Goal: Contribute content: Add original content to the website for others to see

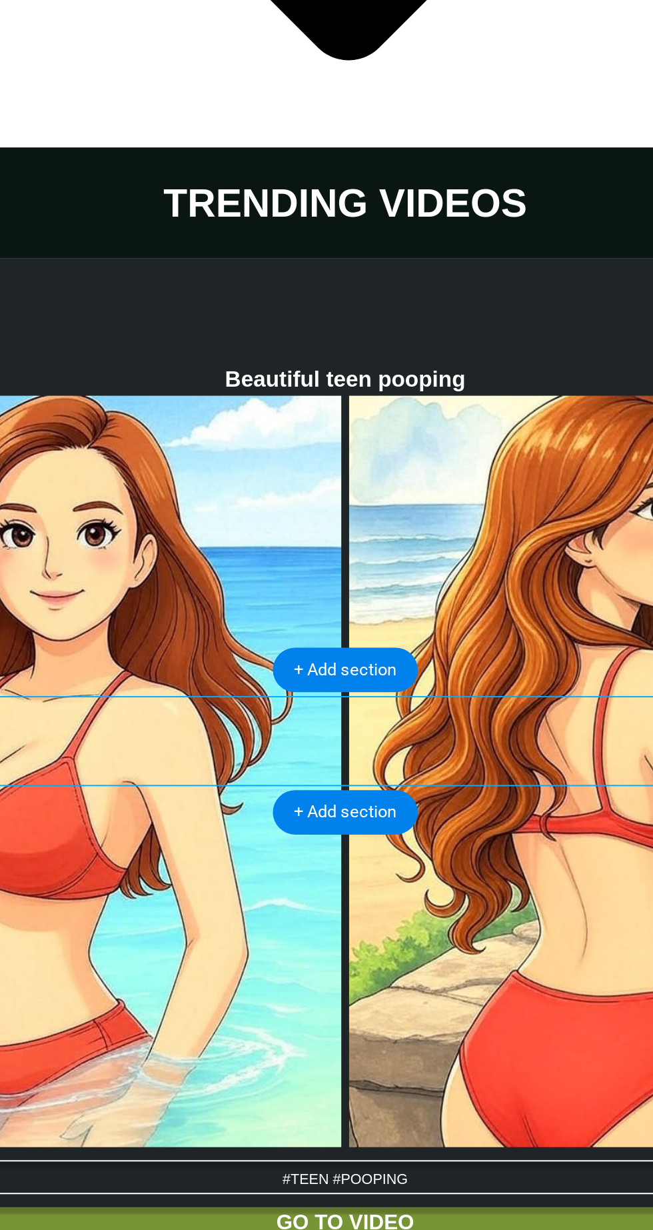
scroll to position [4196, 0]
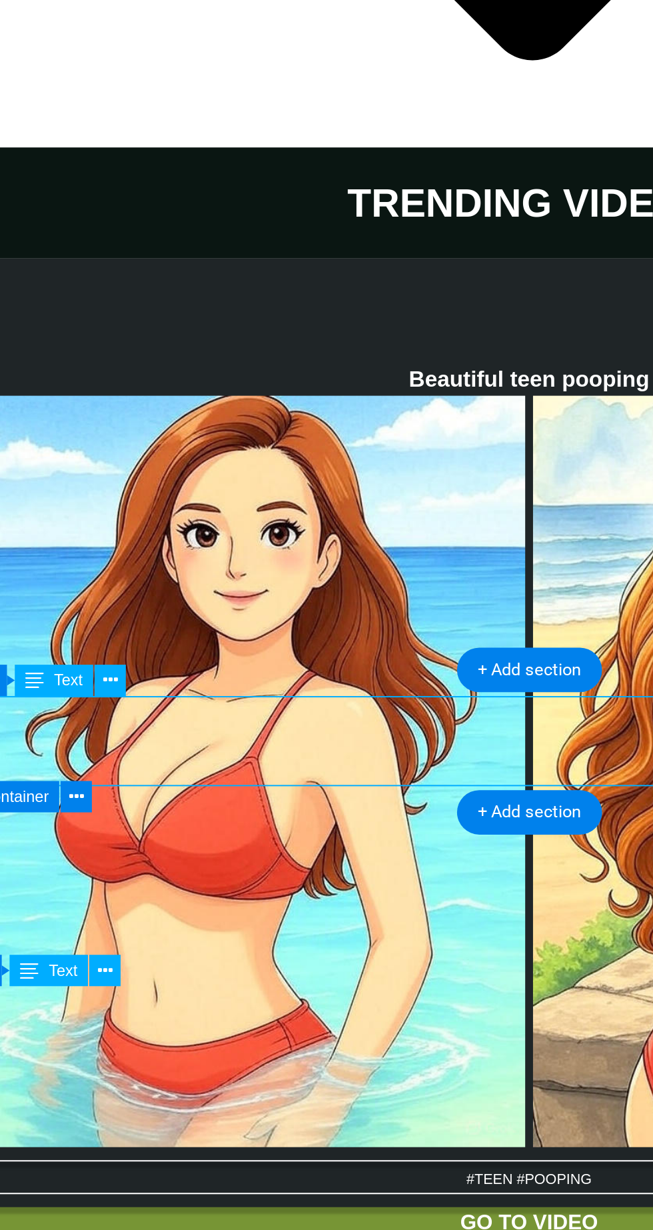
click at [146, 415] on button at bounding box center [139, 409] width 16 height 16
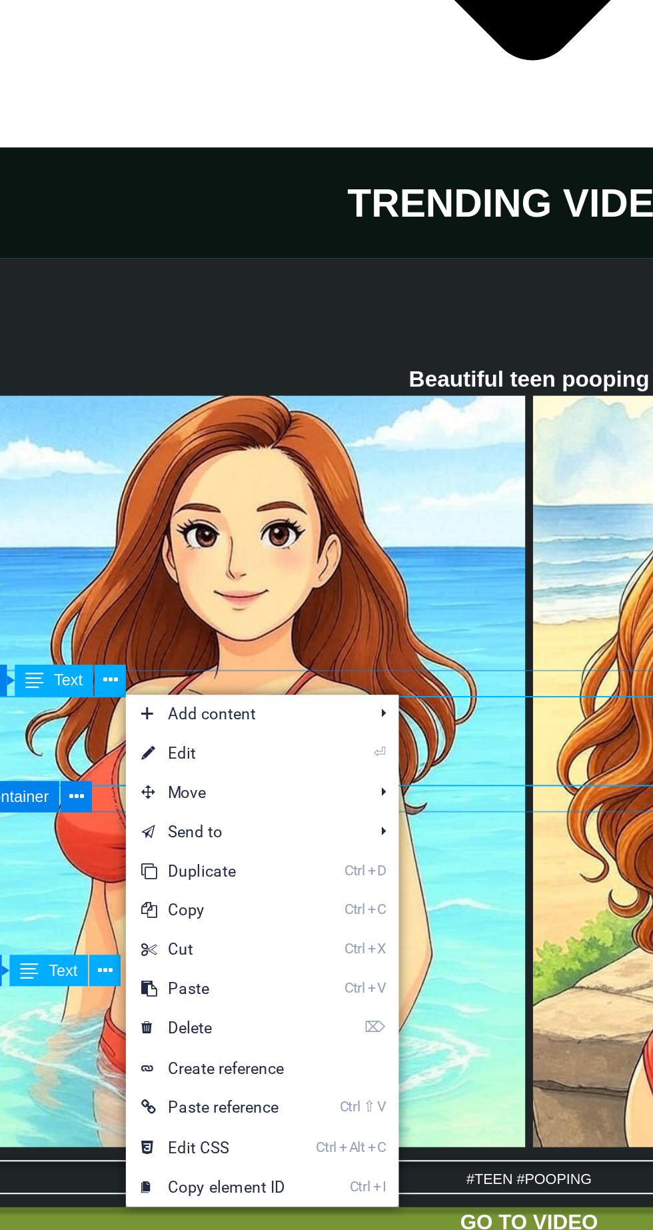
click at [197, 452] on link "⏎ Edit" at bounding box center [191, 447] width 89 height 20
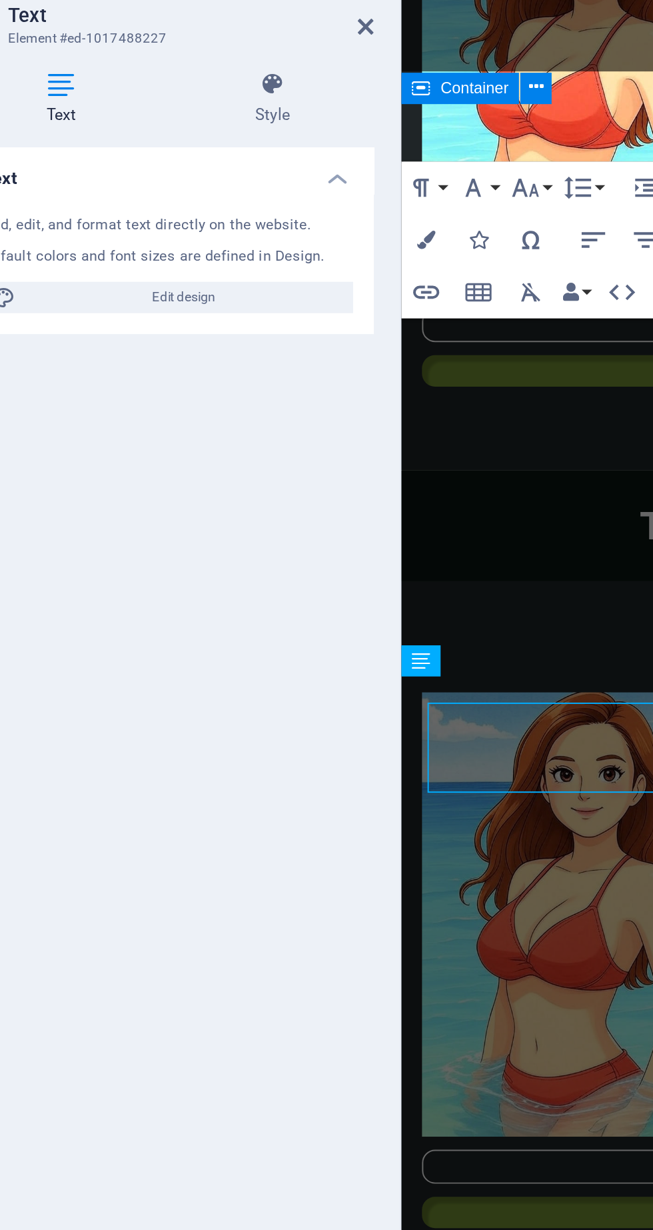
scroll to position [4192, 0]
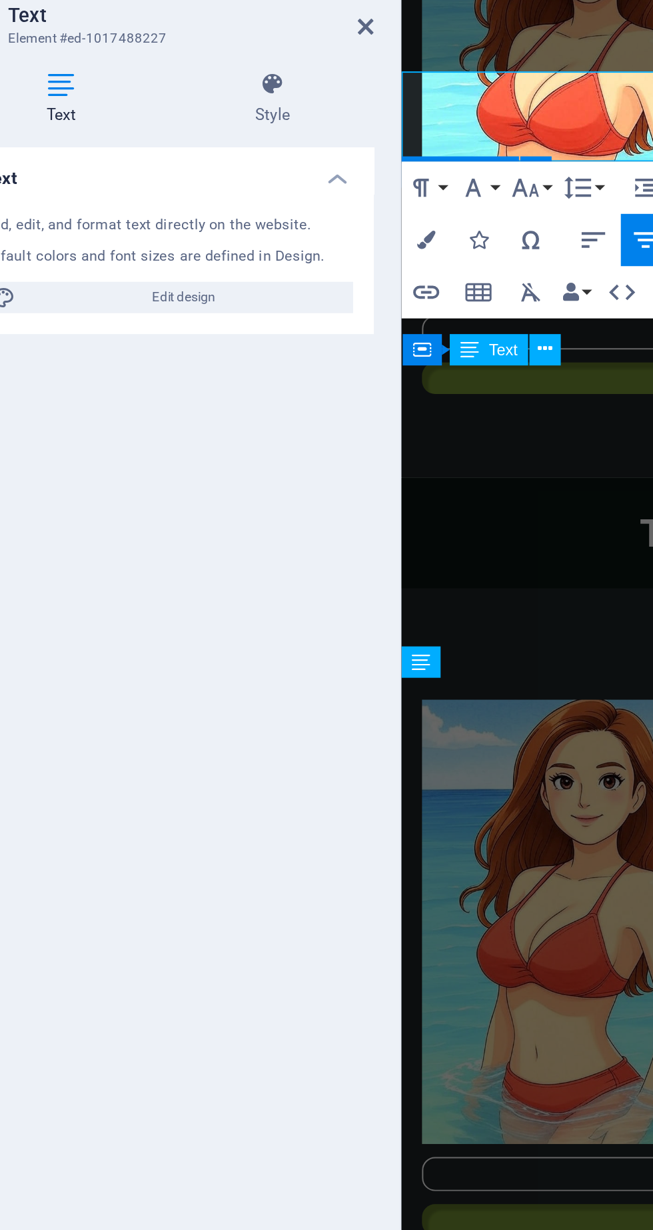
click at [269, 78] on icon at bounding box center [270, 76] width 8 height 11
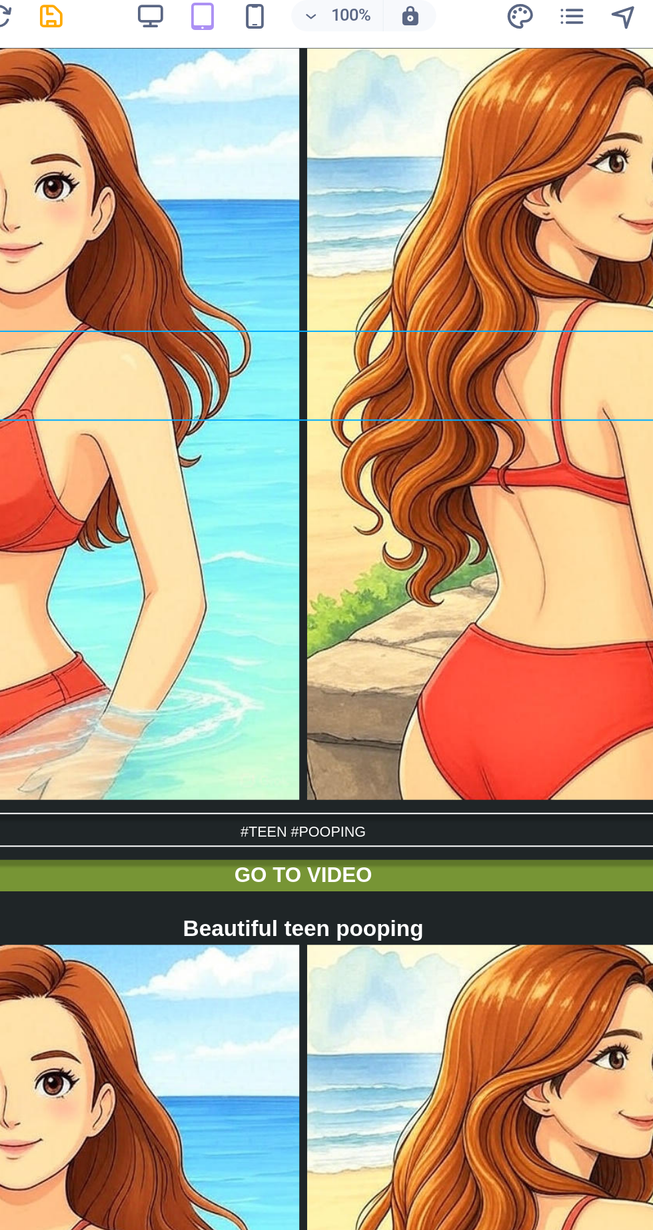
scroll to position [4423, 0]
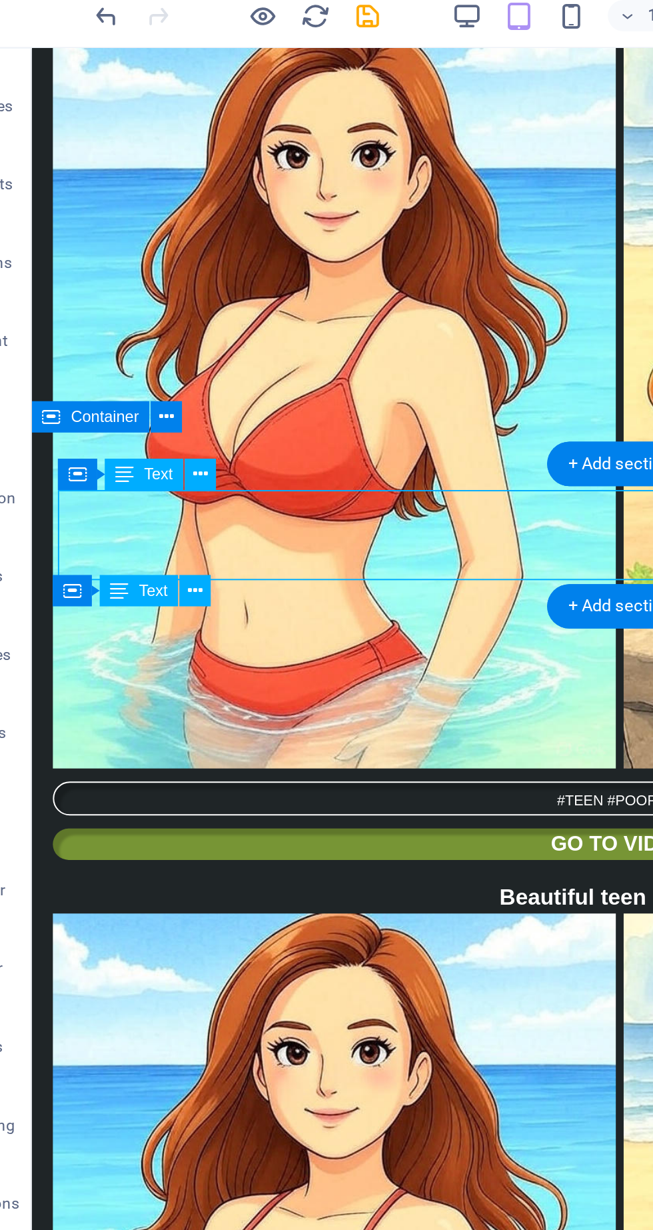
click at [143, 274] on icon at bounding box center [139, 271] width 7 height 14
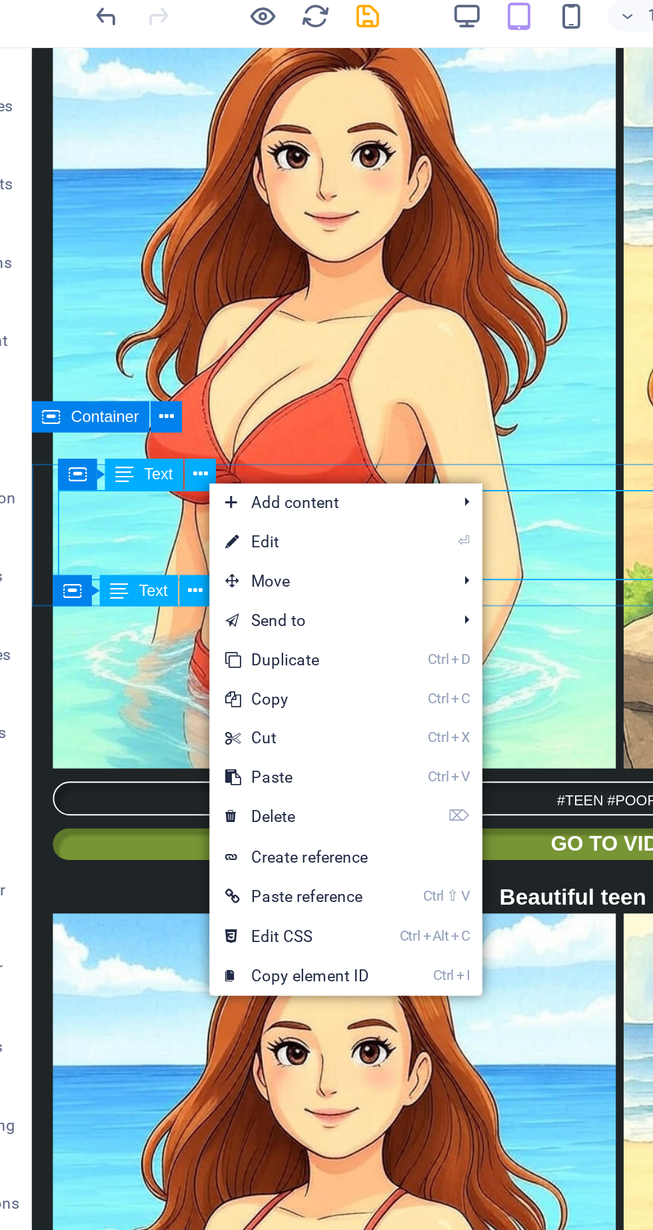
click at [201, 308] on link "⏎ Edit" at bounding box center [188, 305] width 89 height 20
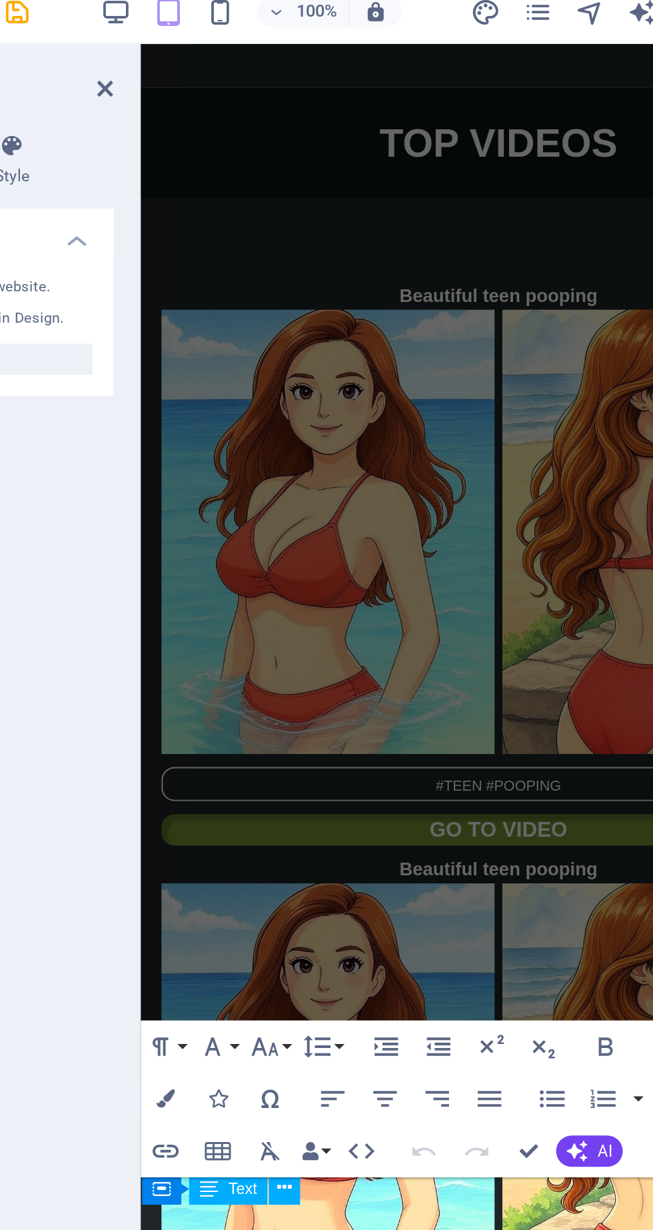
scroll to position [3750, 0]
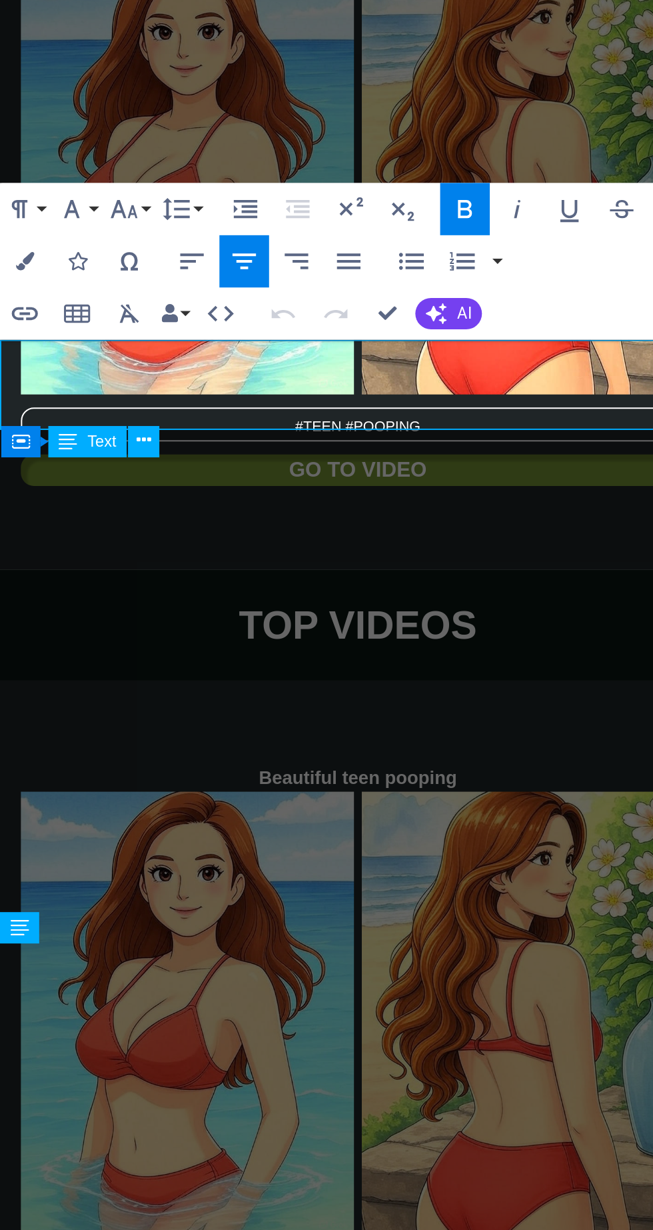
click at [332, 595] on icon "button" at bounding box center [327, 591] width 9 height 9
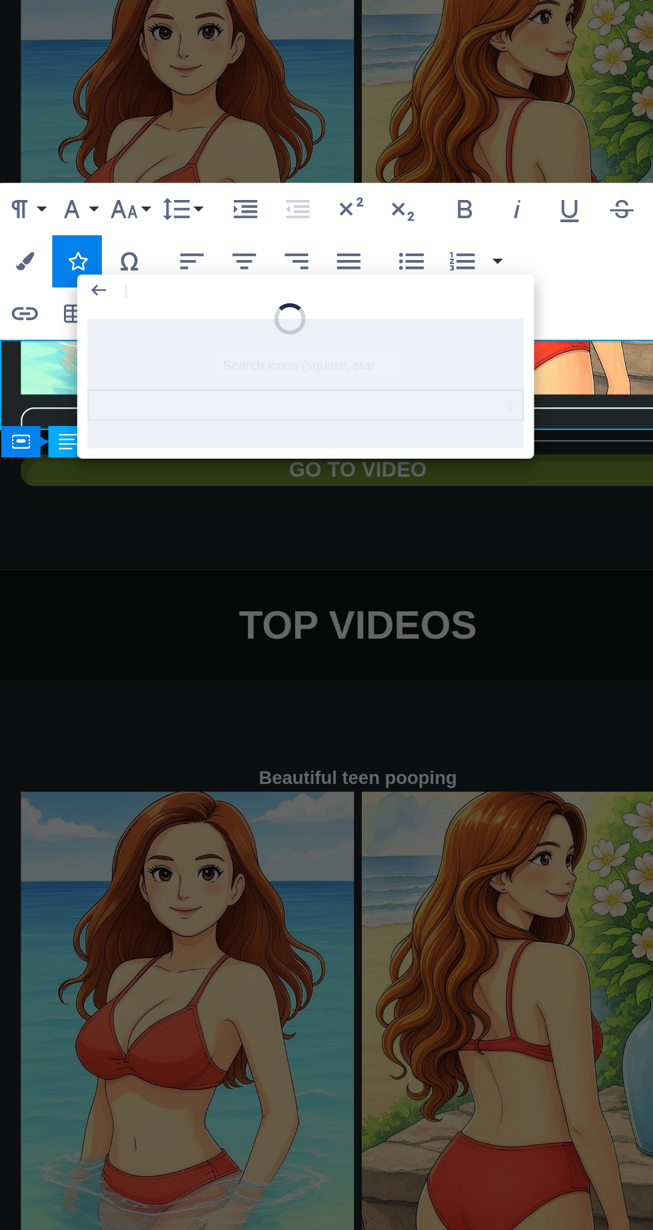
click at [461, 657] on select at bounding box center [444, 665] width 223 height 16
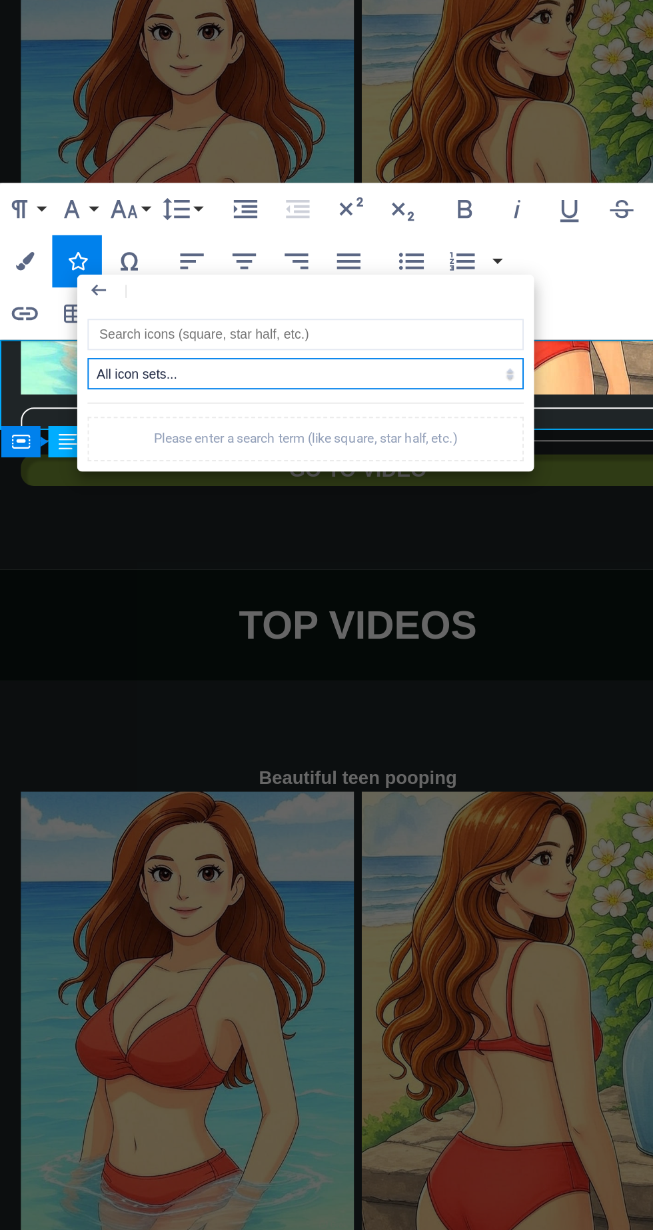
click at [333, 641] on select "All icon sets... IcoFont Ionicons FontAwesome Brands FontAwesome Duotone FontAw…" at bounding box center [444, 649] width 223 height 16
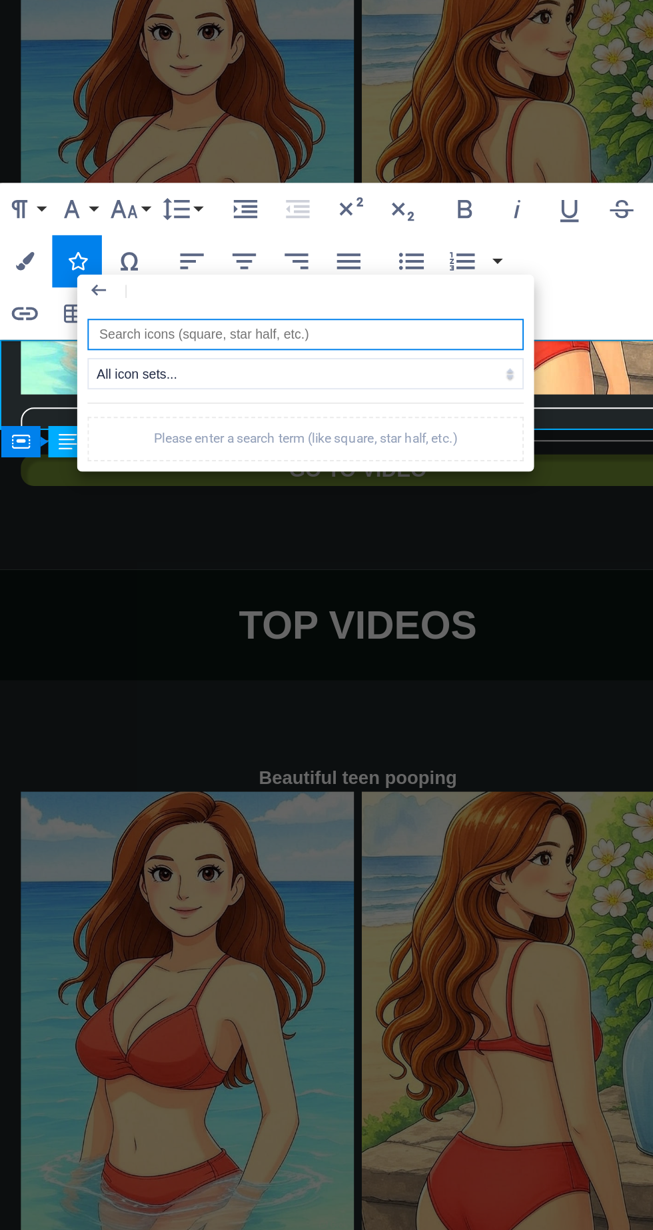
click at [457, 631] on input "search" at bounding box center [444, 629] width 223 height 16
type input "V"
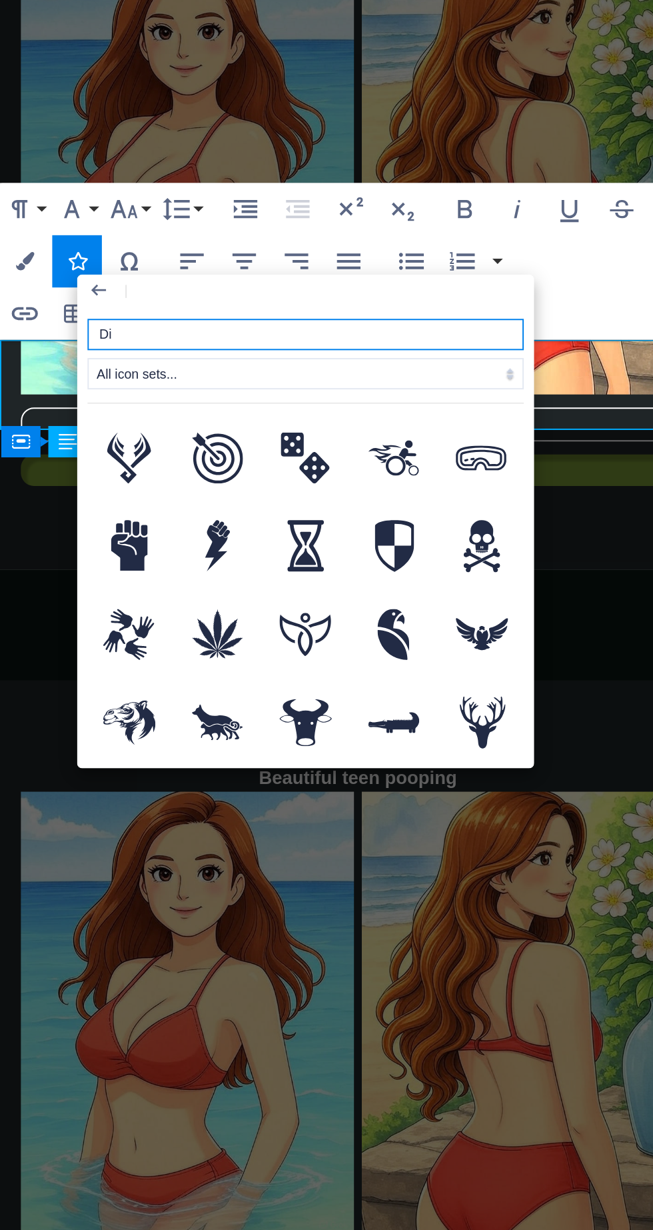
type input "Dia"
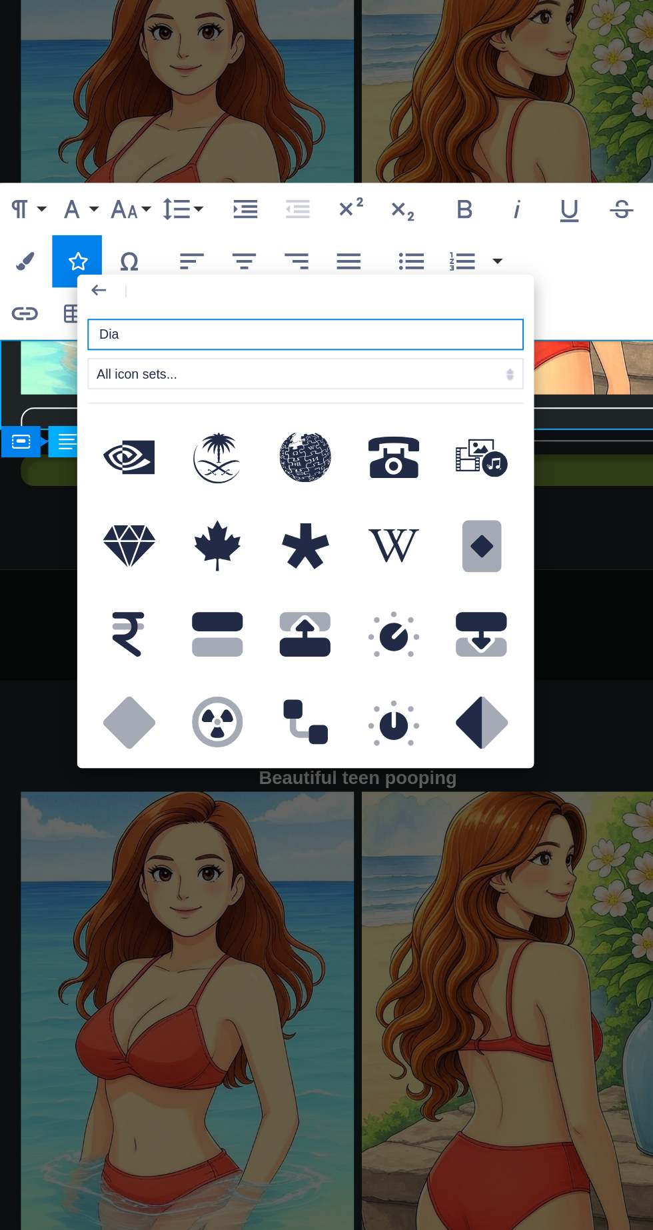
click at [354, 744] on icon at bounding box center [354, 736] width 27 height 21
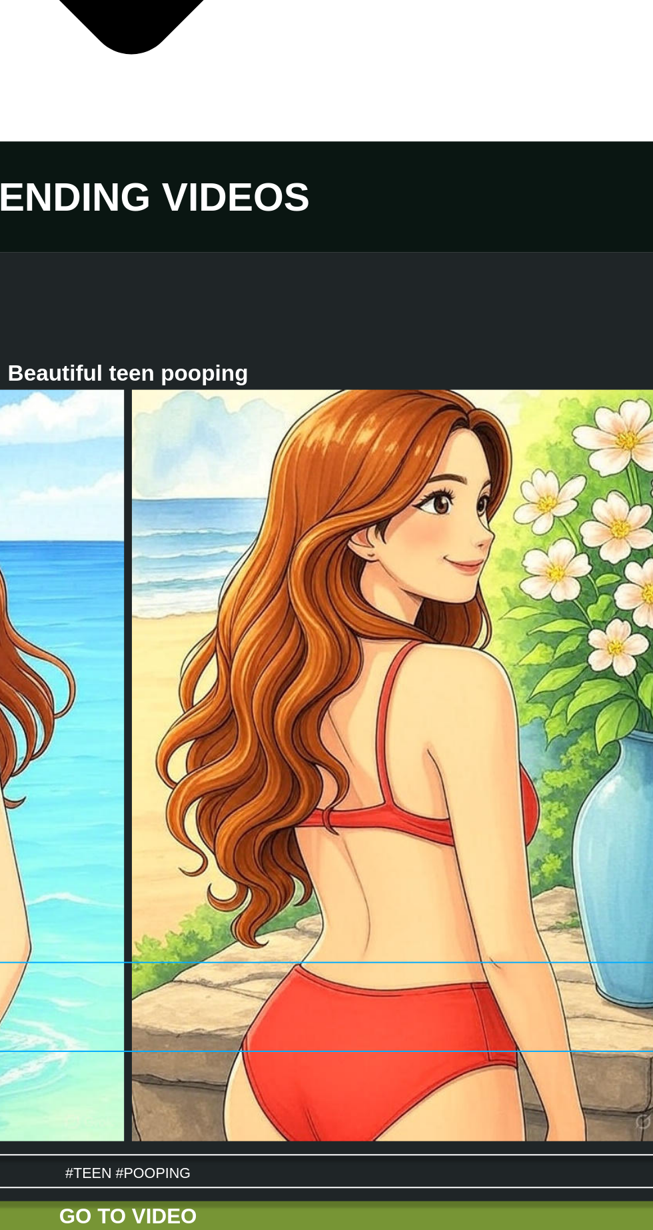
scroll to position [3812, 0]
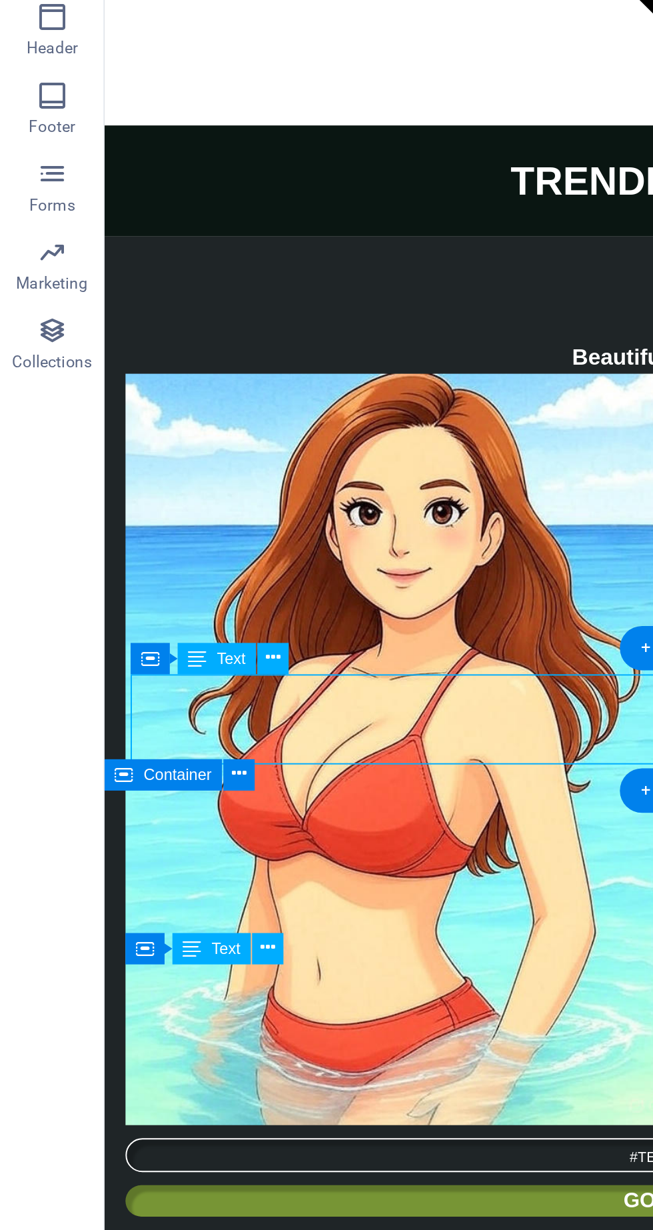
click at [147, 801] on button at bounding box center [139, 794] width 16 height 16
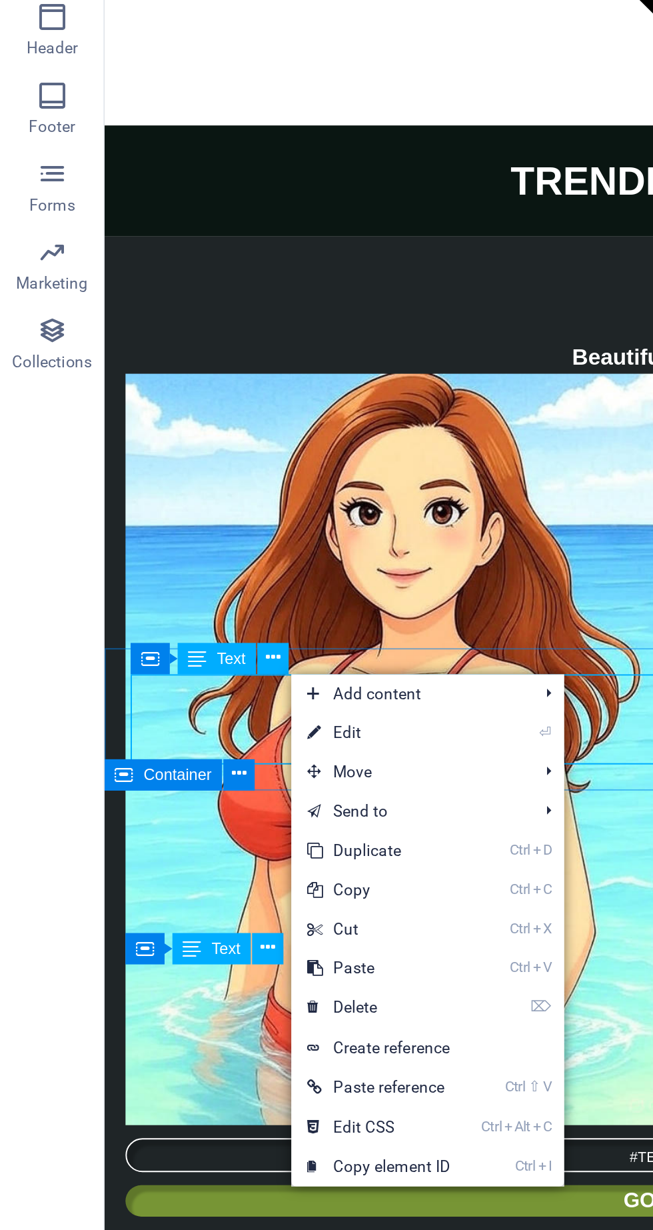
click at [197, 835] on link "⏎ Edit" at bounding box center [193, 832] width 89 height 20
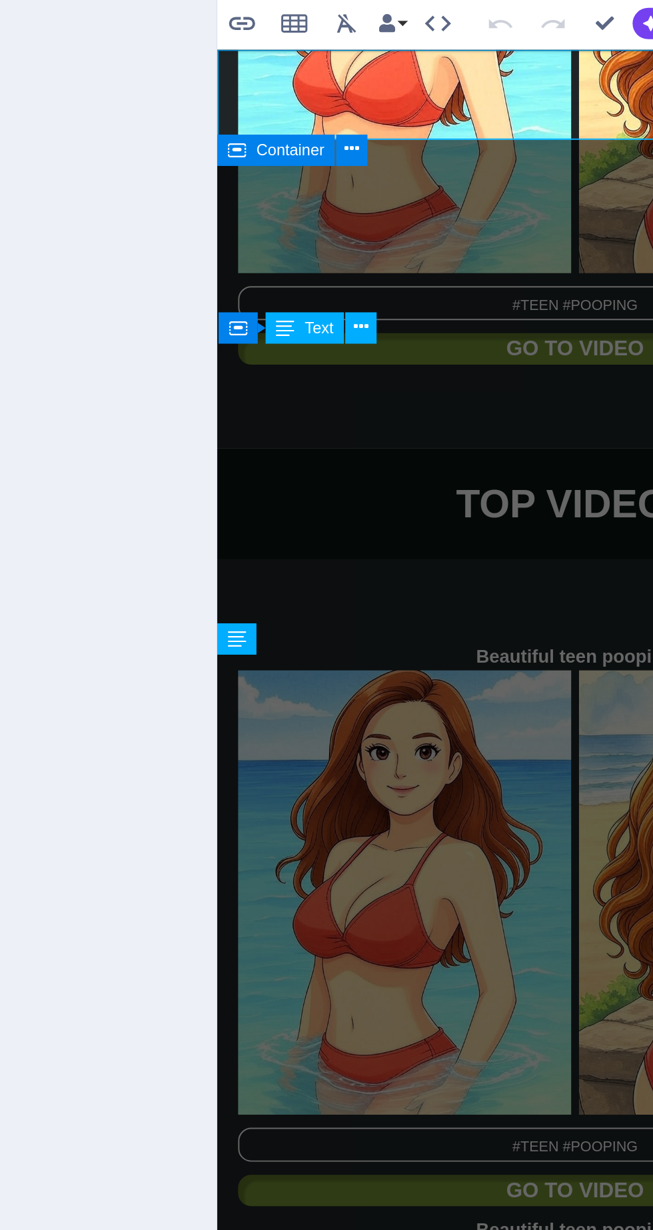
scroll to position [3808, 0]
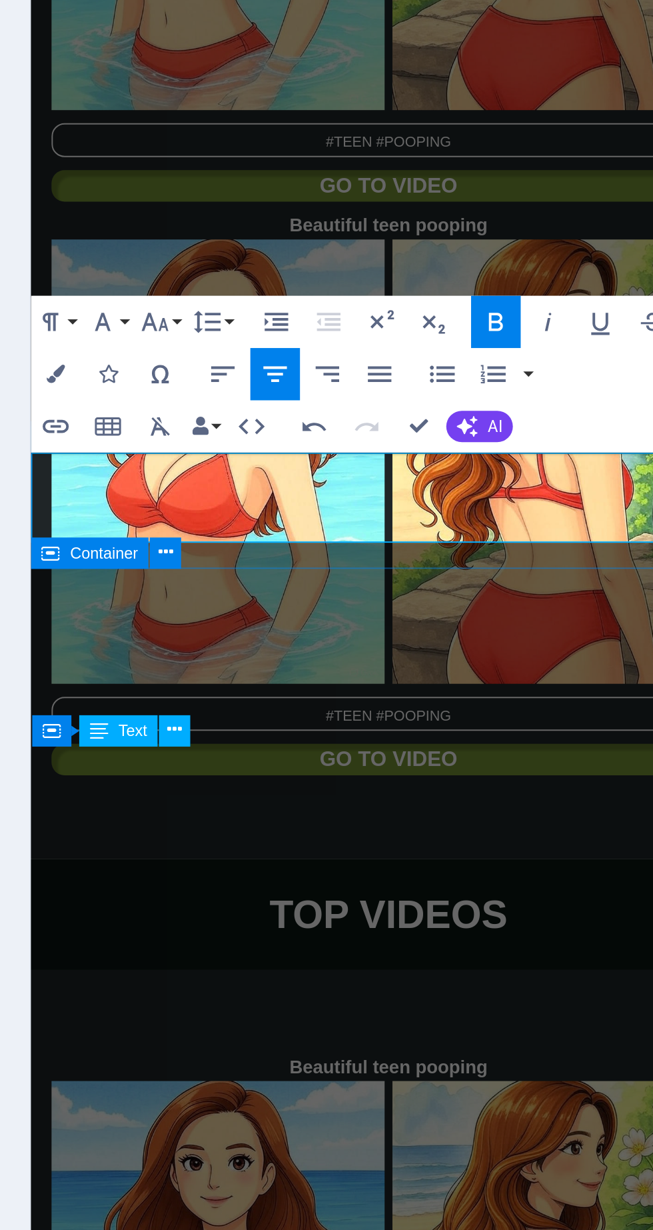
click at [337, 447] on button "Icons" at bounding box center [327, 443] width 25 height 27
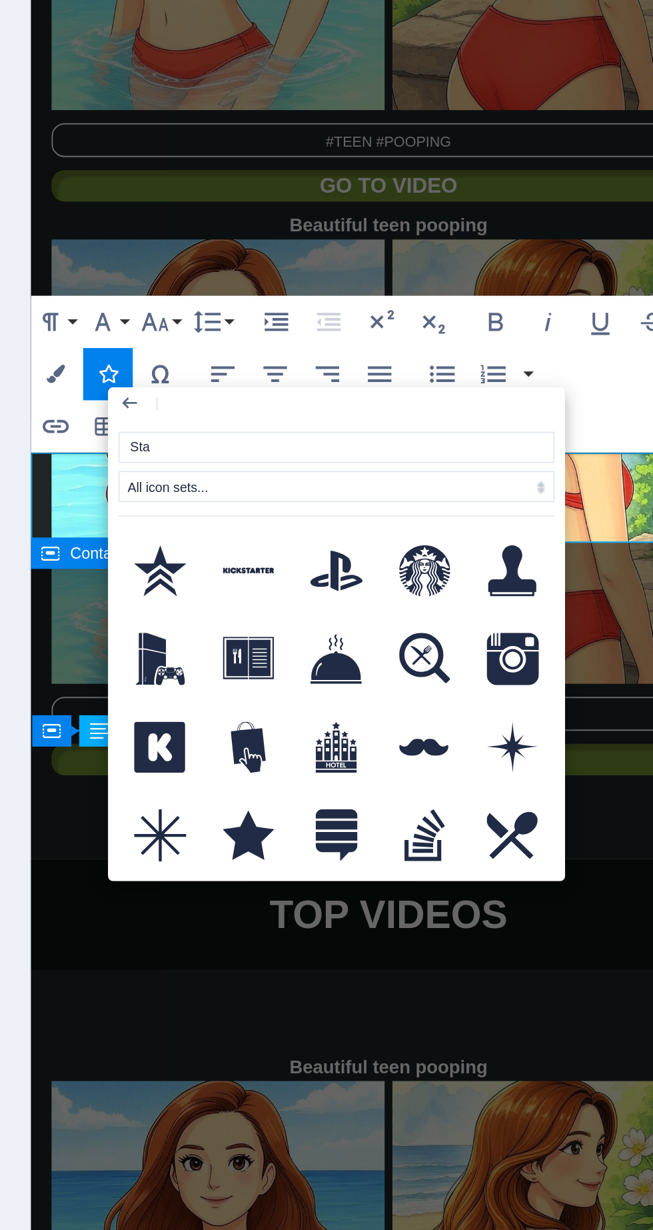
type input "Star"
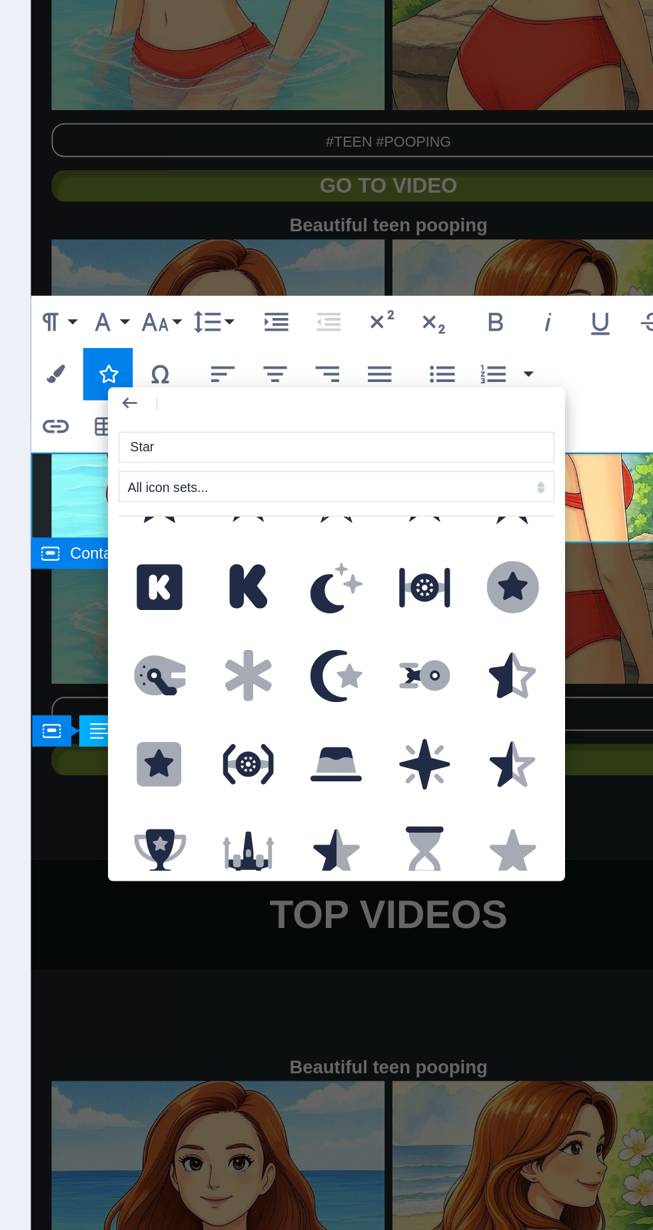
scroll to position [127, 0]
click at [543, 554] on icon at bounding box center [534, 552] width 27 height 27
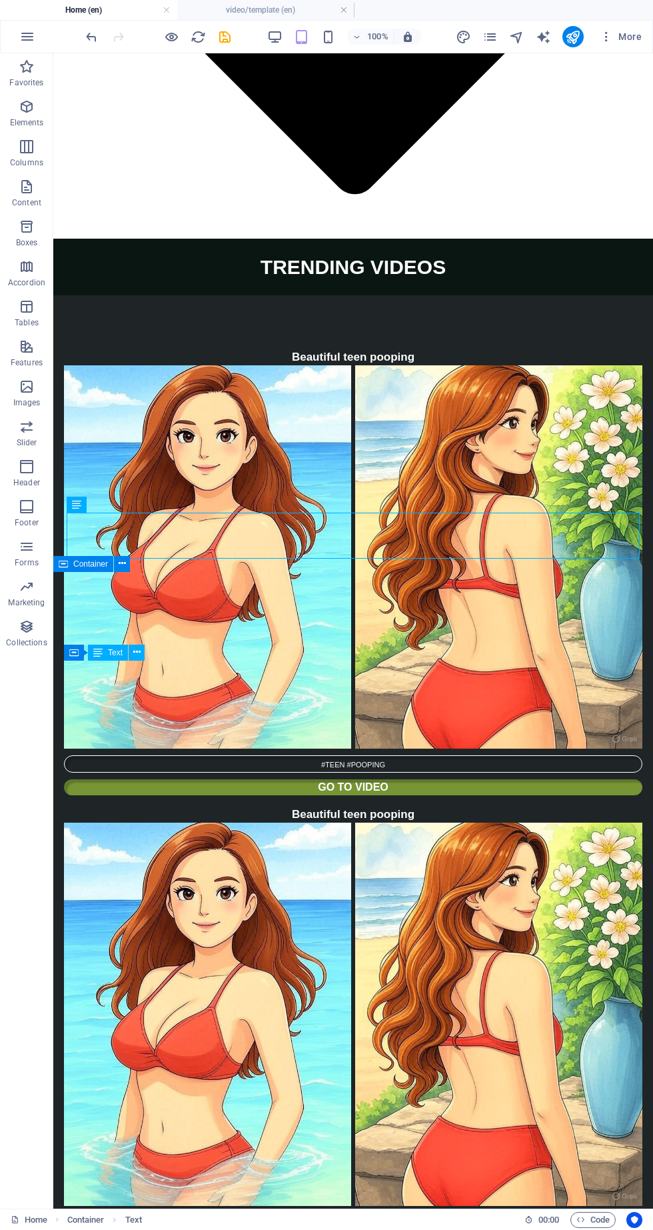
scroll to position [4084, 0]
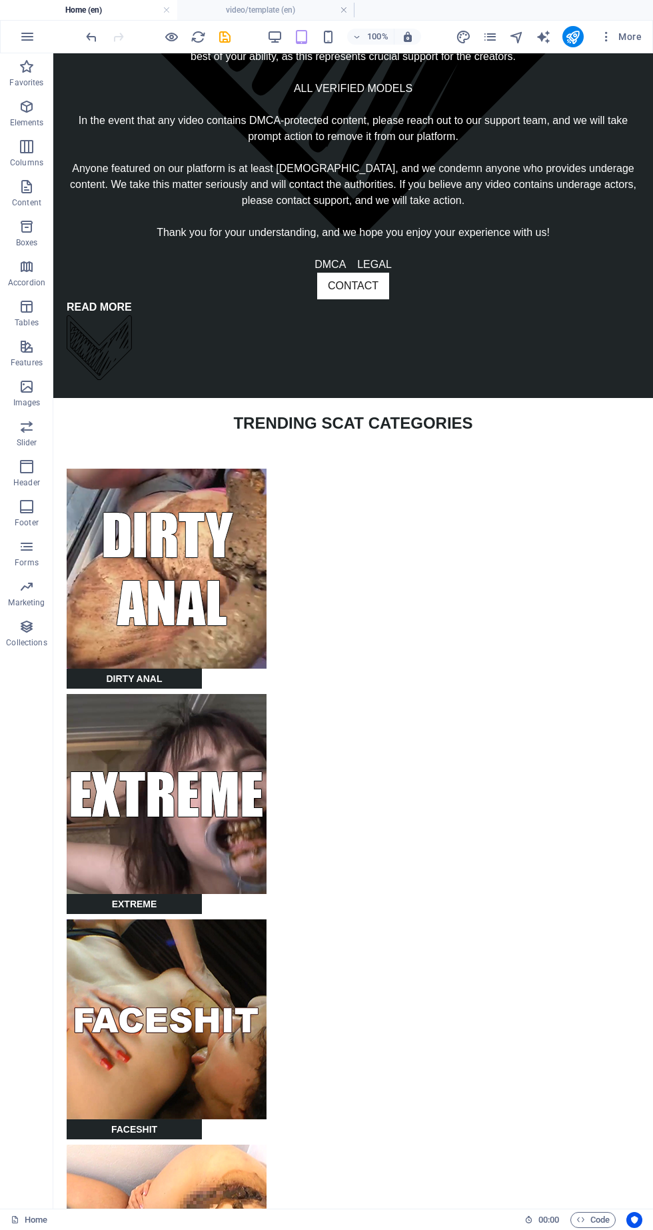
scroll to position [1121, 0]
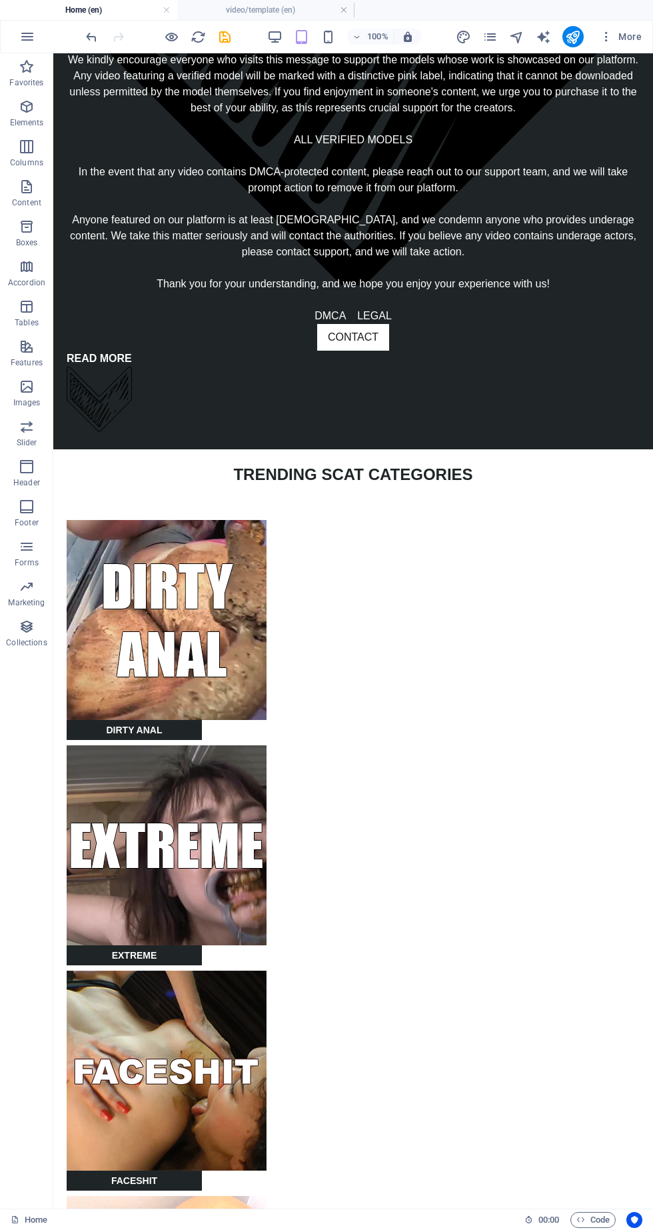
click at [224, 41] on icon "save" at bounding box center [224, 36] width 15 height 15
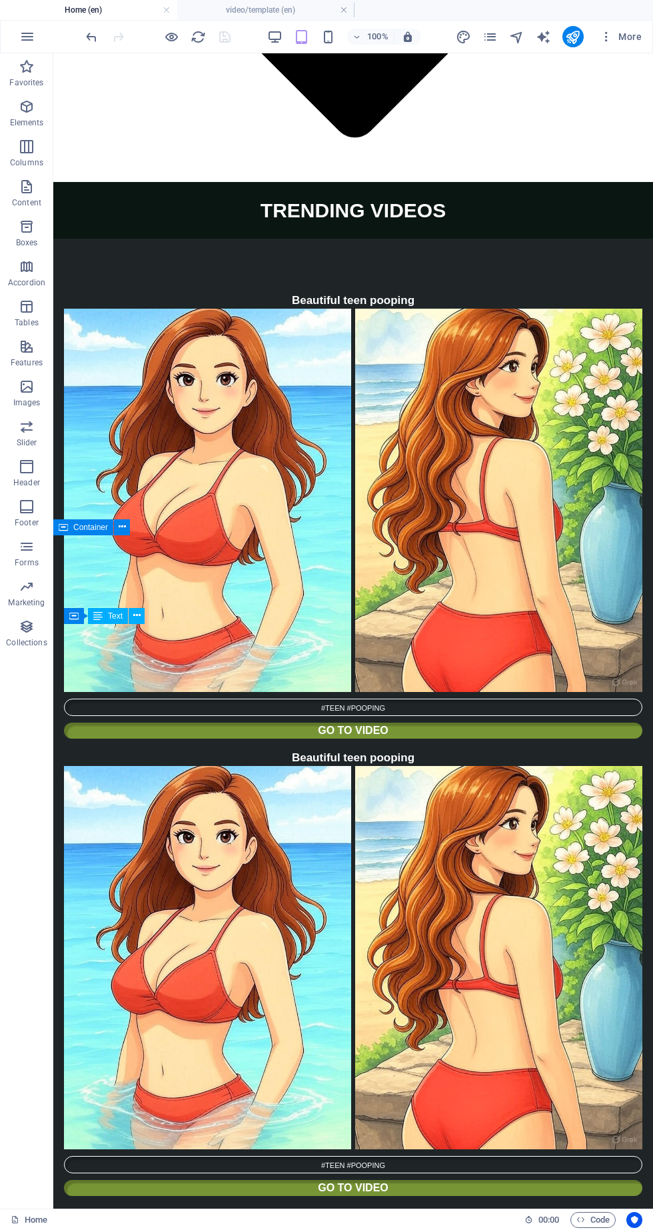
scroll to position [4156, 0]
